Goal: Answer question/provide support

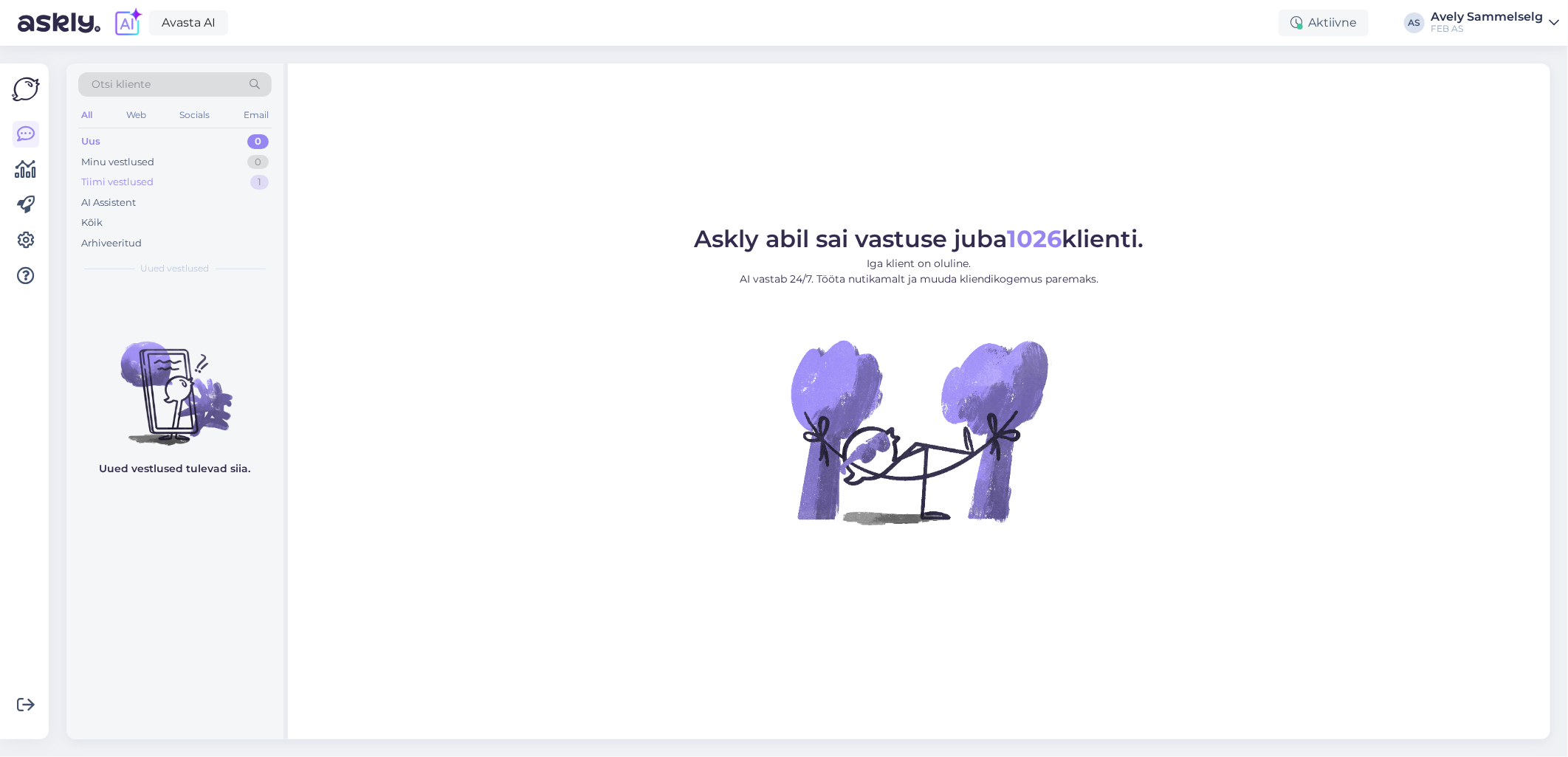
click at [190, 176] on div "Tiimi vestlused 1" at bounding box center [174, 182] width 193 height 21
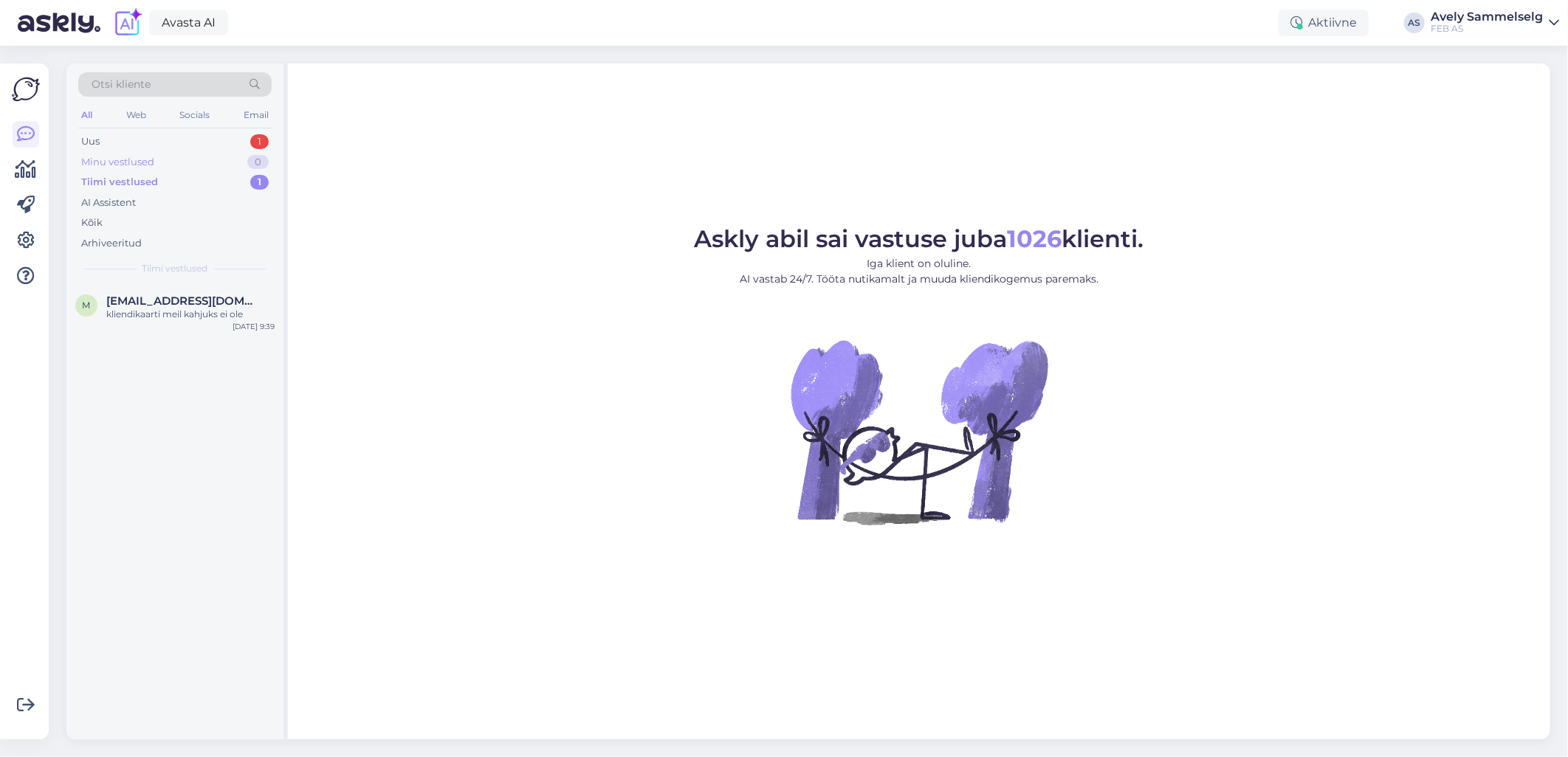
click at [176, 165] on div "Minu vestlused 0" at bounding box center [174, 162] width 193 height 21
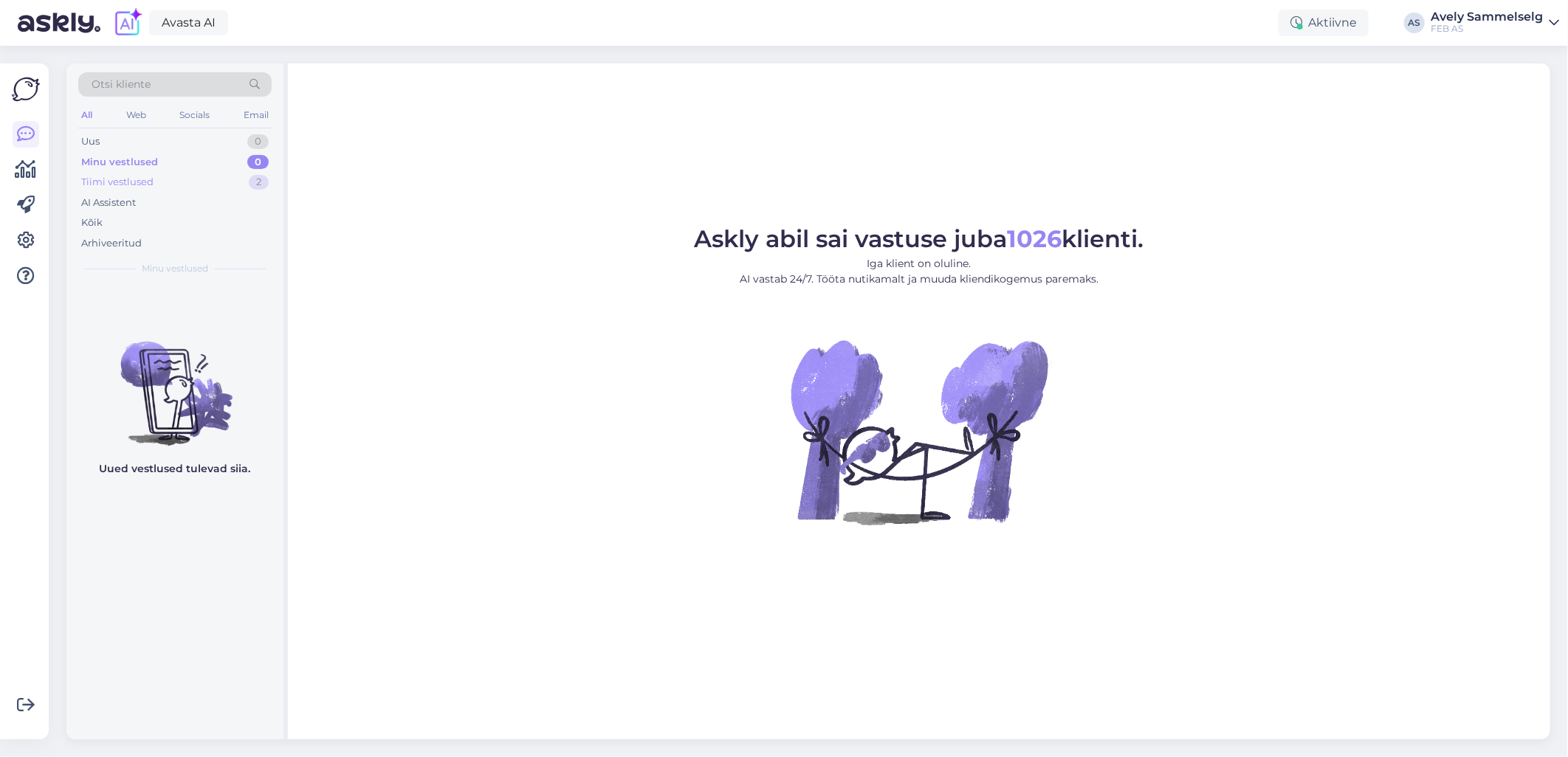
click at [167, 181] on div "Tiimi vestlused 2" at bounding box center [174, 182] width 193 height 21
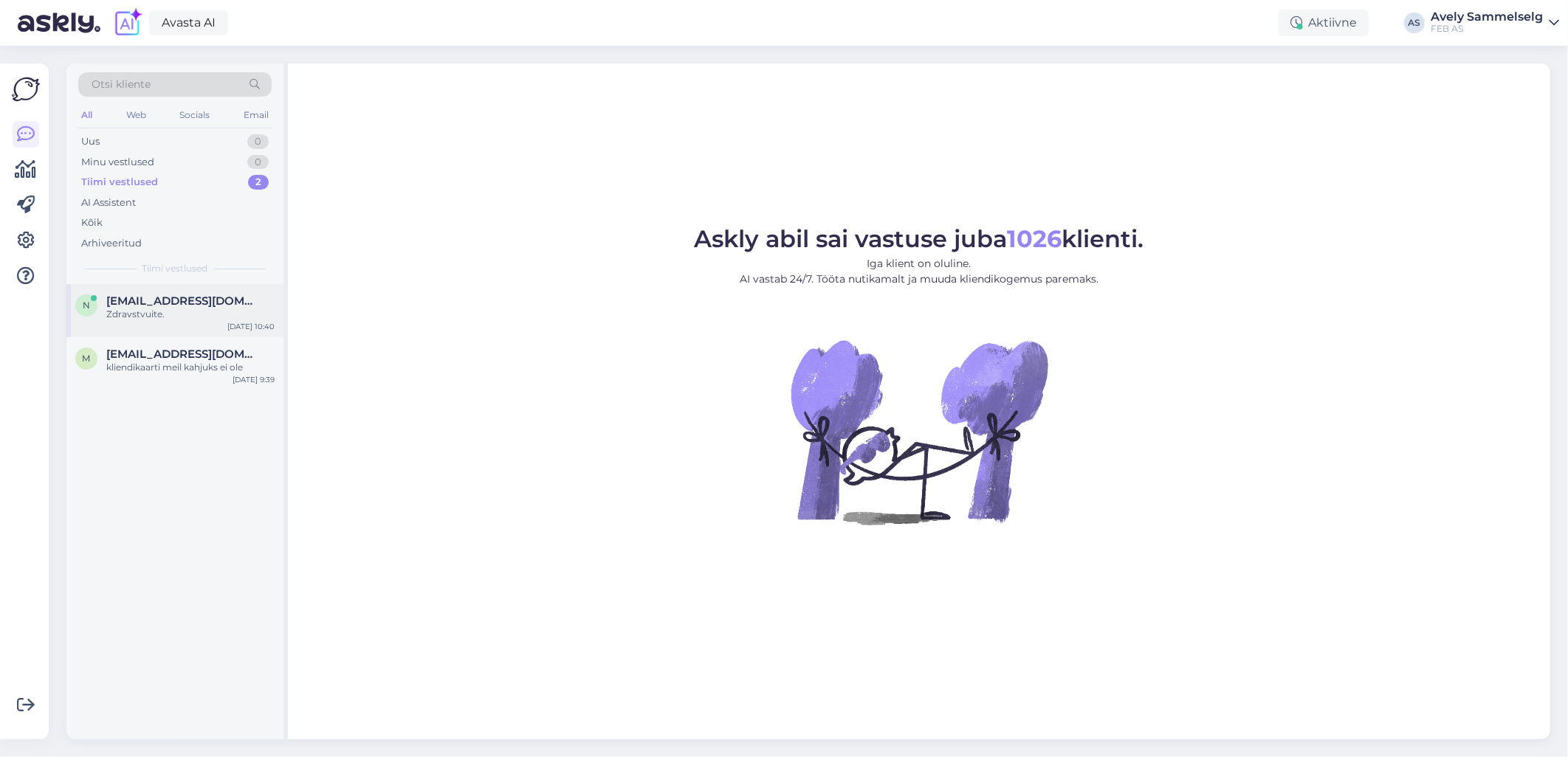
click at [164, 312] on div "Zdravstvuite." at bounding box center [190, 314] width 168 height 13
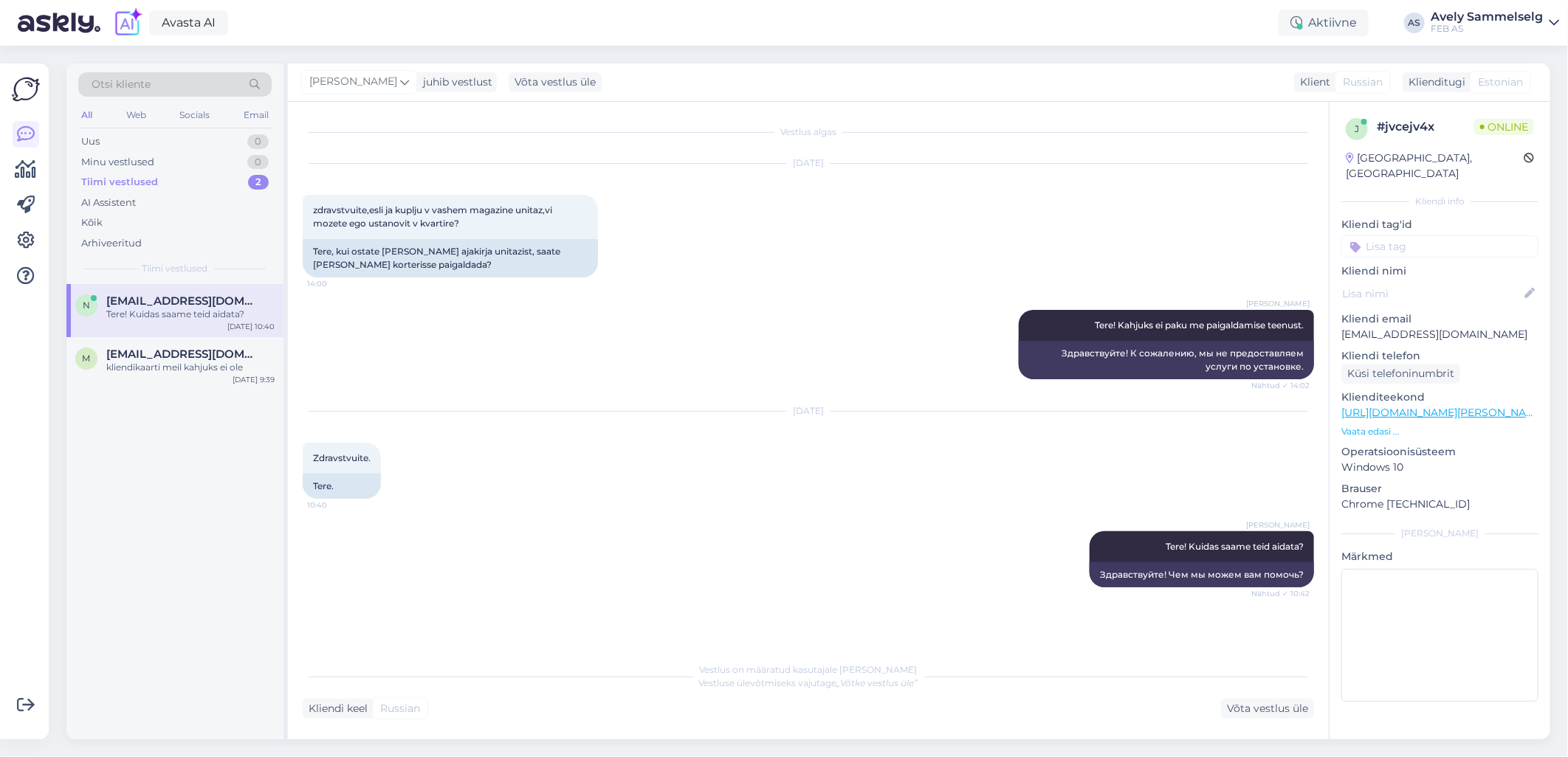
scroll to position [76, 0]
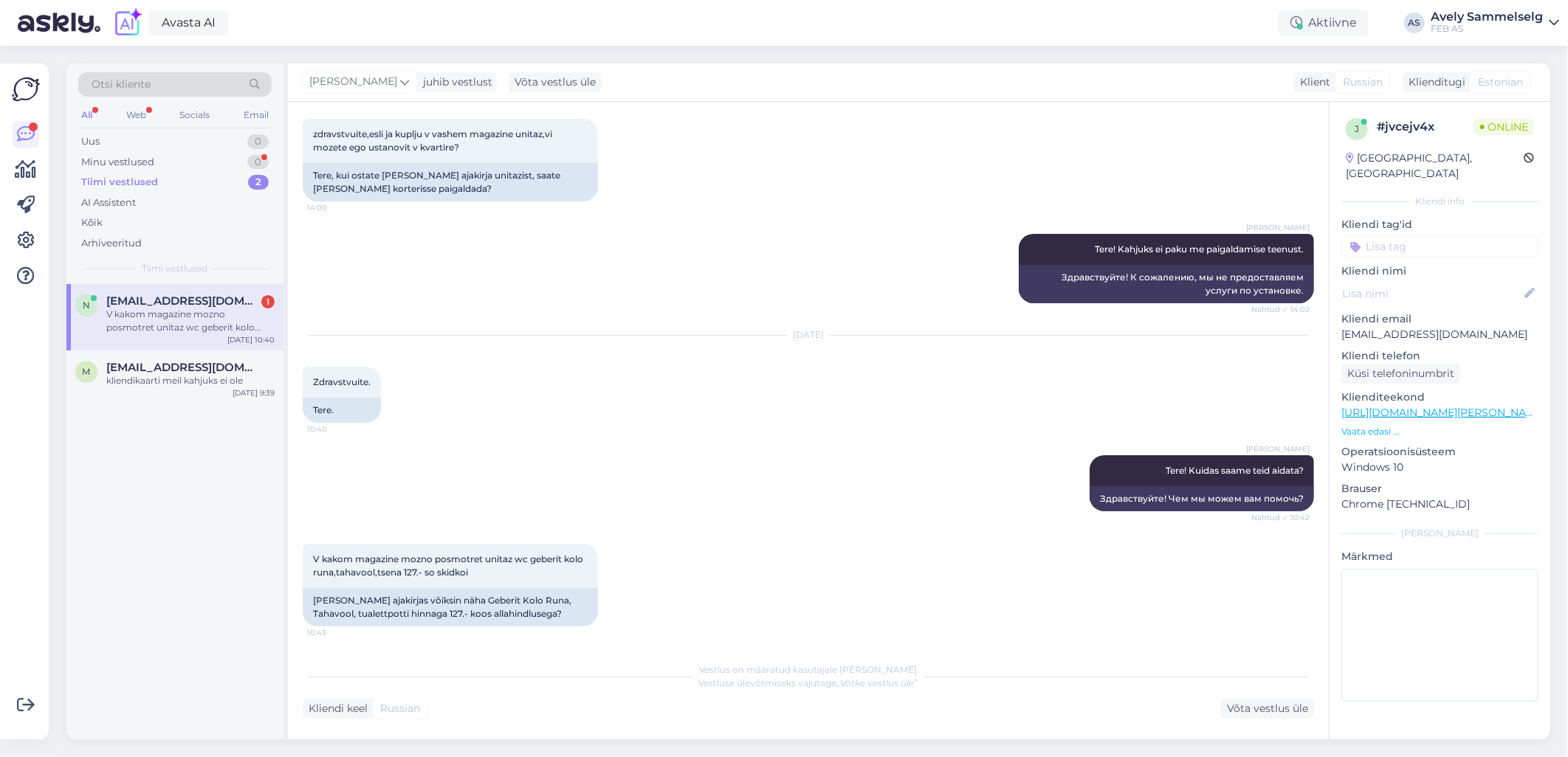
click at [1478, 406] on link "[URL][DOMAIN_NAME][PERSON_NAME]" at bounding box center [1443, 412] width 204 height 13
click at [1473, 406] on link "[URL][DOMAIN_NAME][PERSON_NAME]" at bounding box center [1443, 412] width 204 height 13
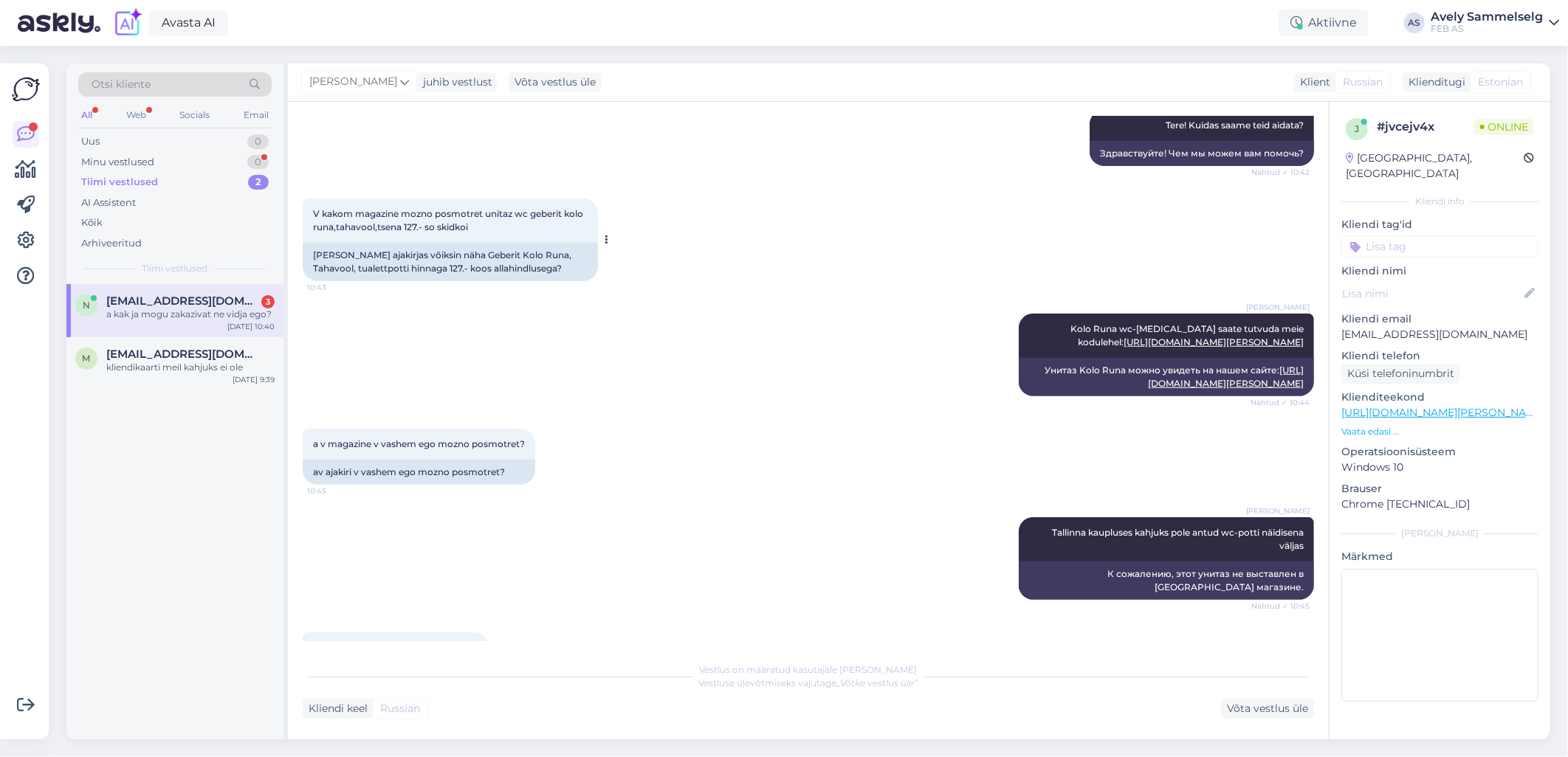
scroll to position [510, 0]
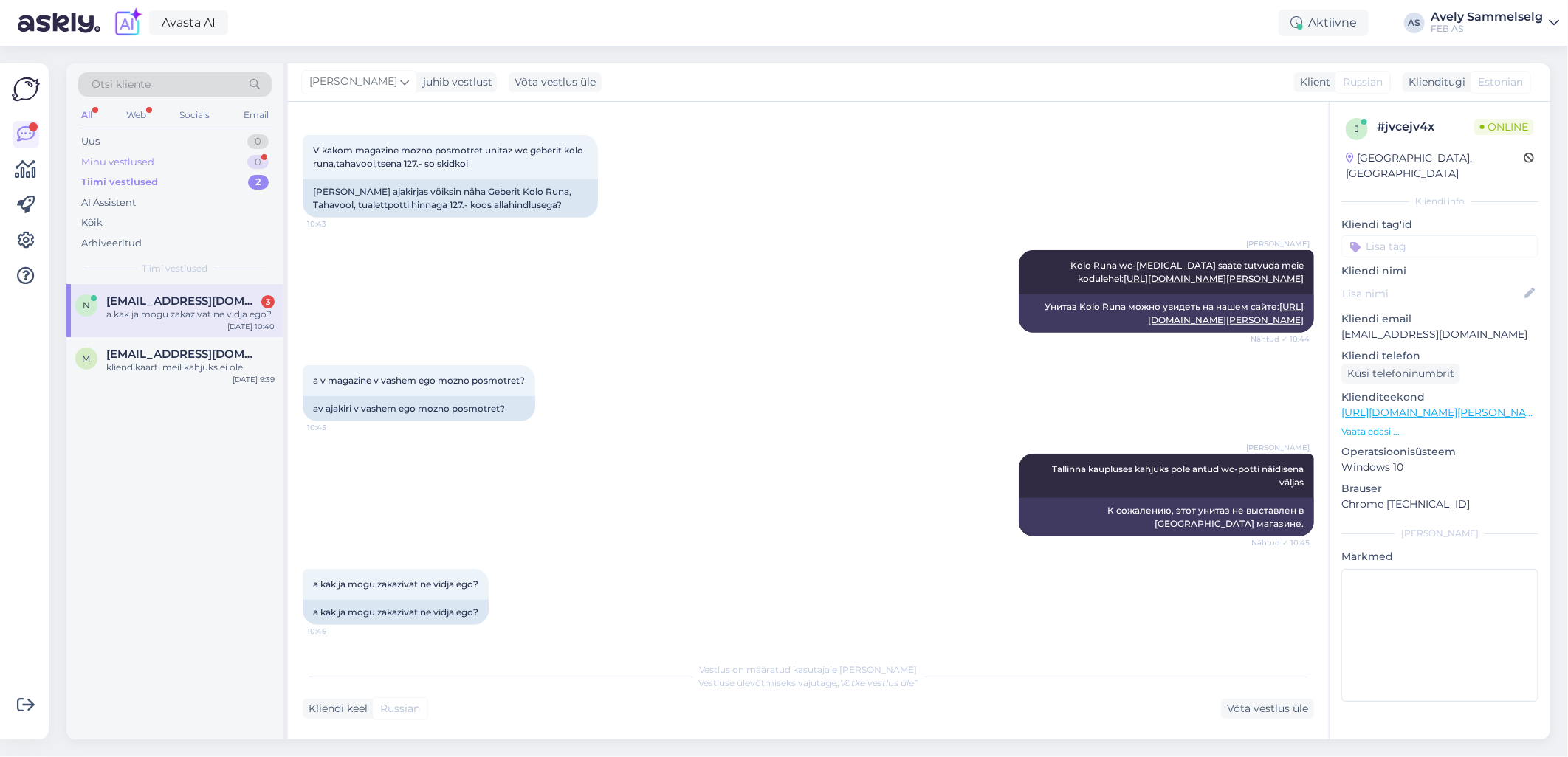
click at [171, 156] on div "Minu vestlused 0" at bounding box center [174, 162] width 193 height 21
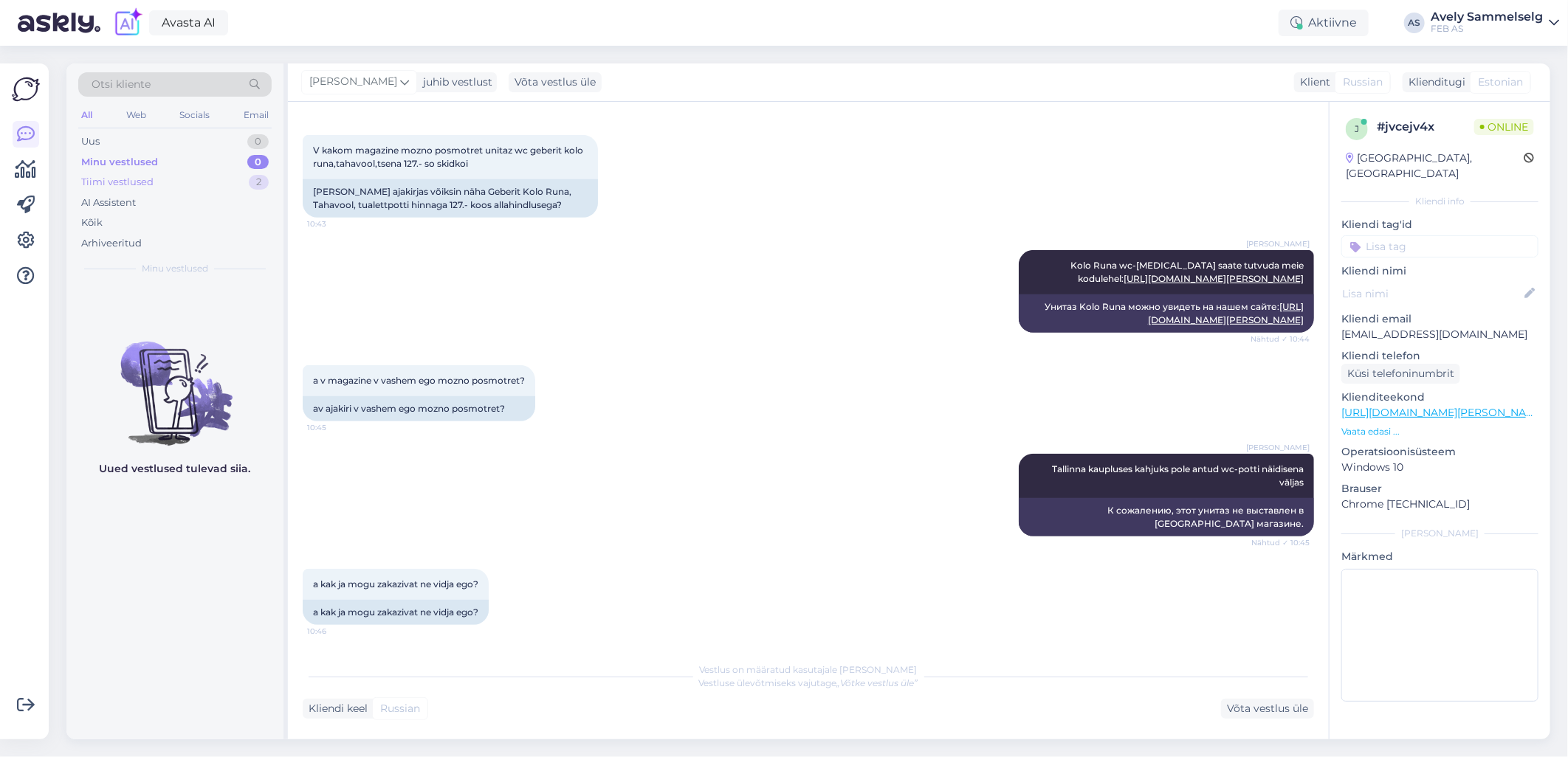
click at [155, 178] on div "Tiimi vestlused 2" at bounding box center [174, 182] width 193 height 21
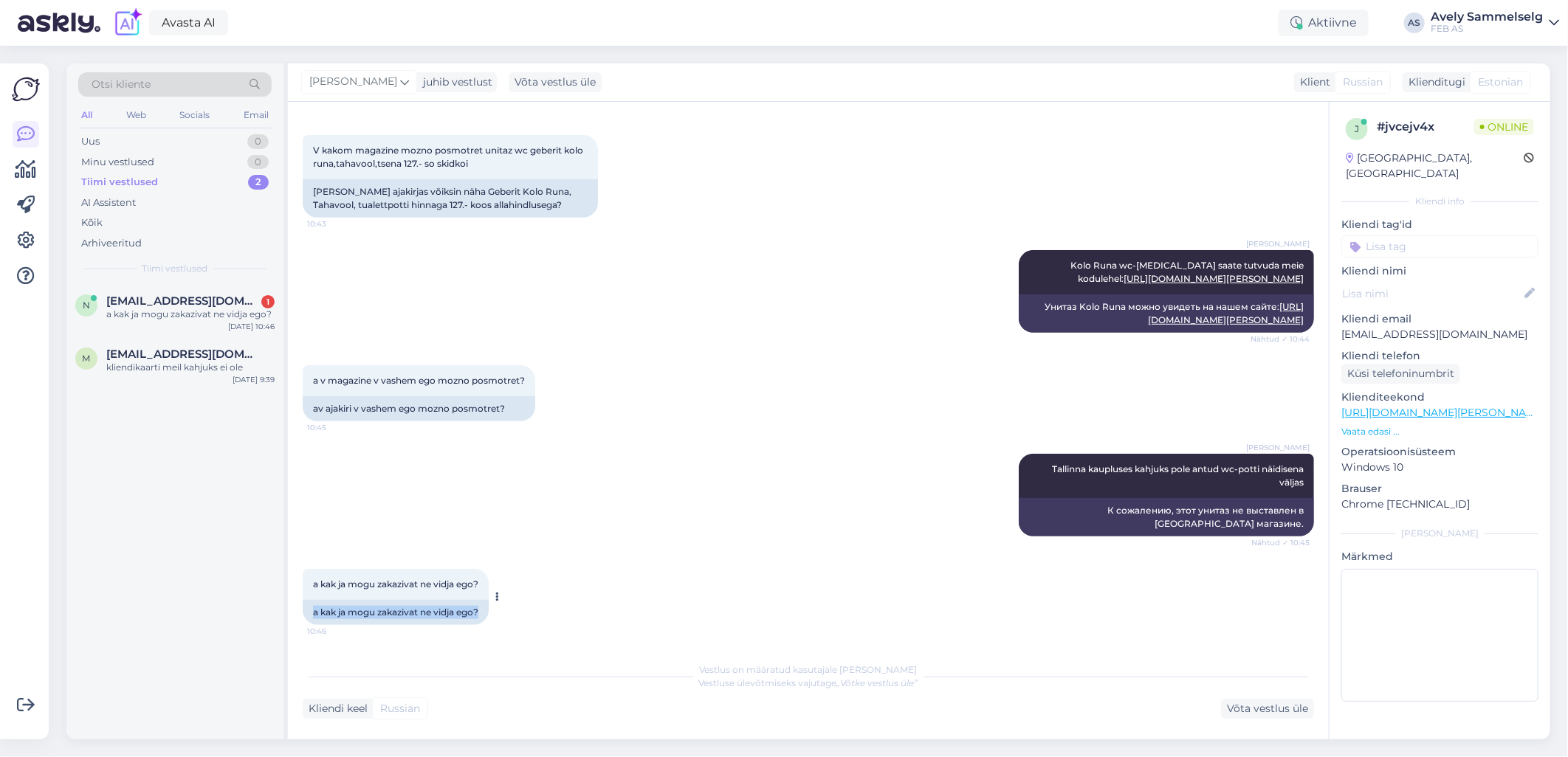
drag, startPoint x: 483, startPoint y: 613, endPoint x: 311, endPoint y: 609, distance: 172.0
click at [311, 609] on div "a kak ja mogu zakazivat ne vidja ego?" at bounding box center [396, 612] width 186 height 25
copy div "a kak ja mogu zakazivat ne vidja ego?"
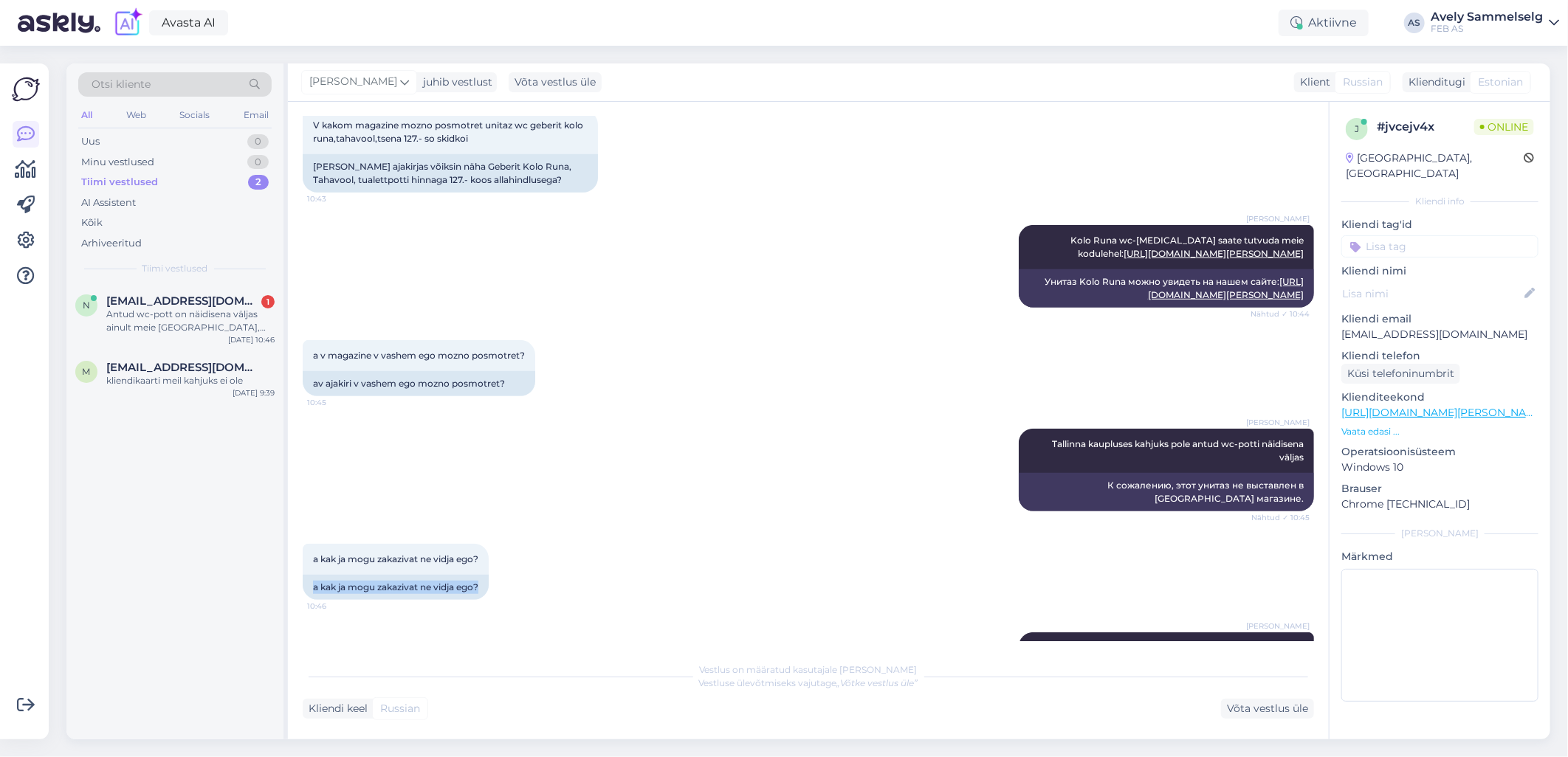
scroll to position [625, 0]
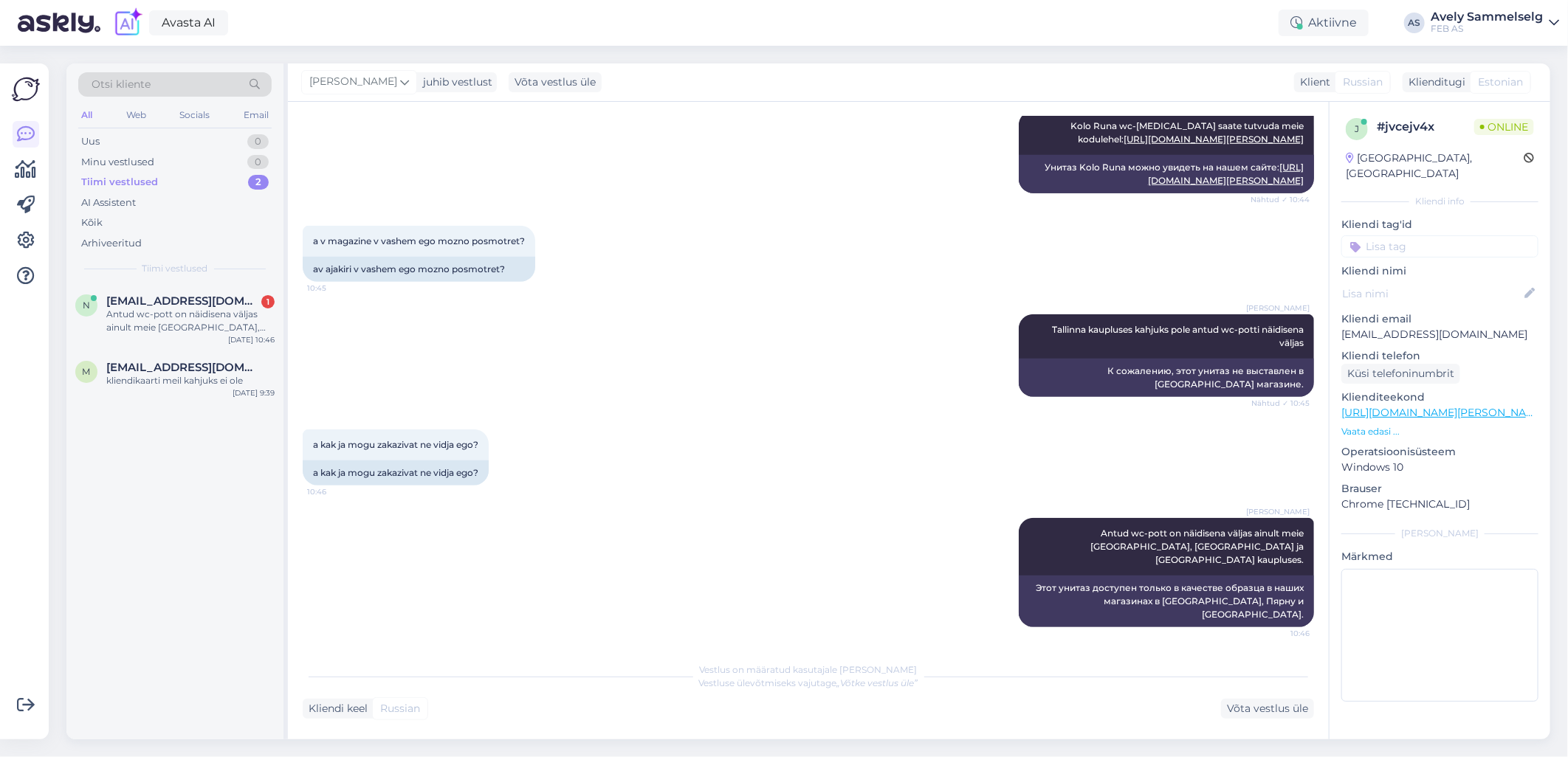
click at [561, 395] on div "Triinu Kaldas Tallinna kaupluses kahjuks pole antud wc-potti näidisena väljas N…" at bounding box center [809, 356] width 1011 height 115
